Goal: Information Seeking & Learning: Learn about a topic

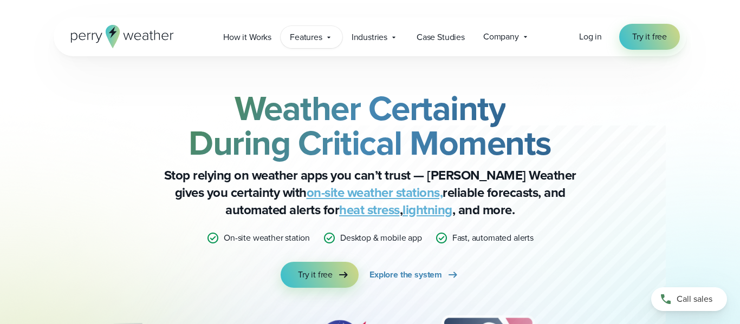
click at [317, 42] on span "Features" at bounding box center [306, 37] width 32 height 13
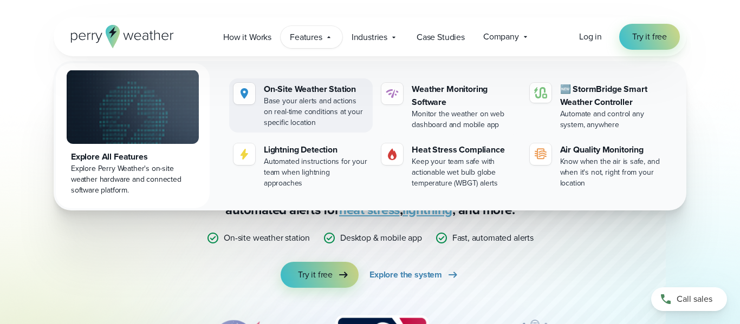
click at [295, 87] on div "On-Site Weather Station" at bounding box center [316, 89] width 105 height 13
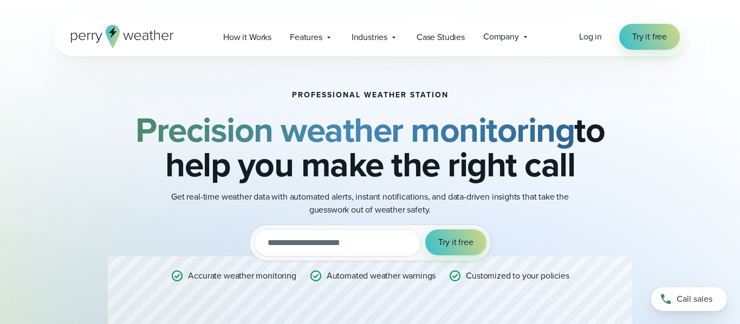
click at [86, 32] on icon at bounding box center [122, 36] width 103 height 23
